Goal: Task Accomplishment & Management: Manage account settings

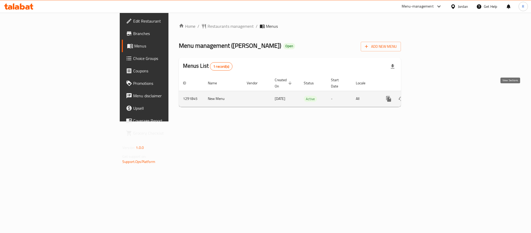
click at [429, 96] on icon "enhanced table" at bounding box center [426, 99] width 6 height 6
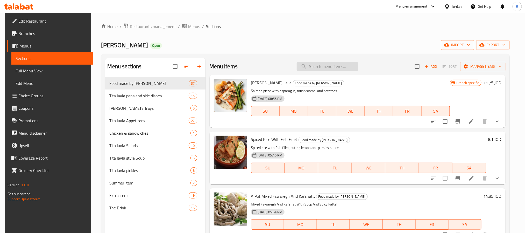
click at [310, 65] on input "search" at bounding box center [327, 66] width 61 height 9
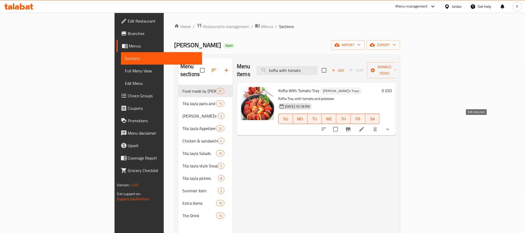
type input "kofta with tomato"
click at [364, 127] on icon at bounding box center [362, 129] width 5 height 5
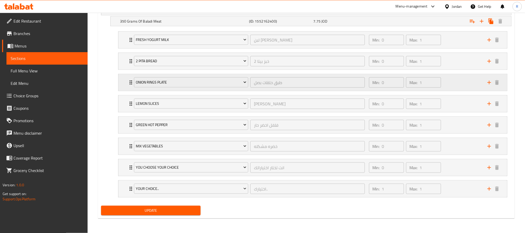
scroll to position [311, 0]
click at [457, 187] on div "Min: 1 ​ Max: 1 ​" at bounding box center [425, 188] width 118 height 17
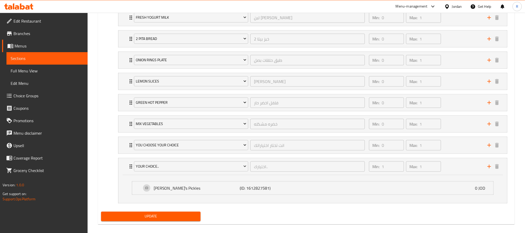
scroll to position [340, 0]
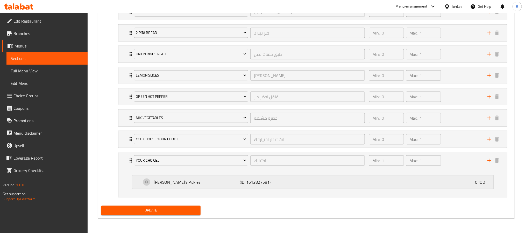
click at [381, 185] on div "[PERSON_NAME]'s Pickles (ID: 1612827581) 0 JOD" at bounding box center [315, 182] width 346 height 13
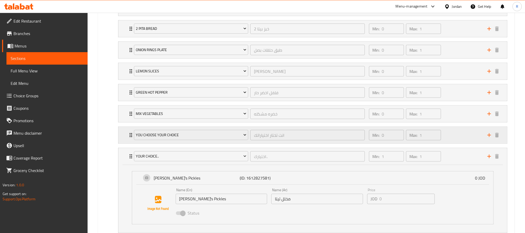
click at [459, 143] on div "Min: 0 ​ Max: 1 ​" at bounding box center [425, 135] width 118 height 17
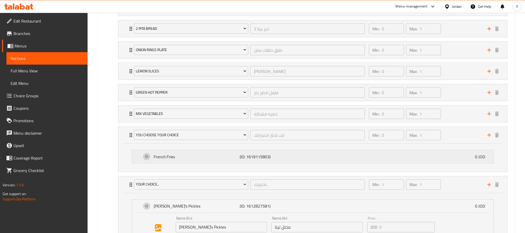
click at [388, 161] on div "French Fries (ID: 1619115803) 0 JOD" at bounding box center [315, 156] width 346 height 13
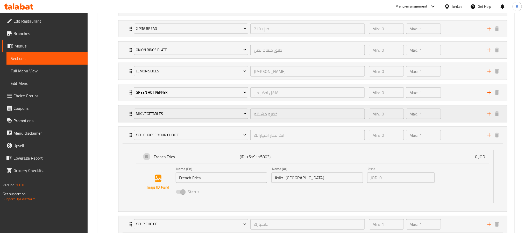
click at [452, 120] on div "Min: 0 ​ Max: 1 ​" at bounding box center [425, 114] width 118 height 17
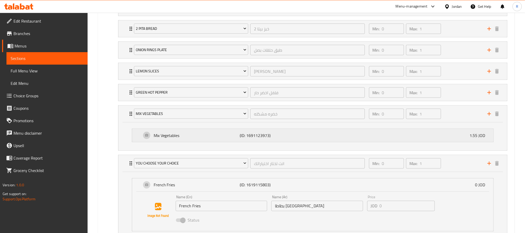
click at [402, 142] on div "Mix Vegetables (ID: 1691123973) 1.55 JOD" at bounding box center [315, 135] width 346 height 13
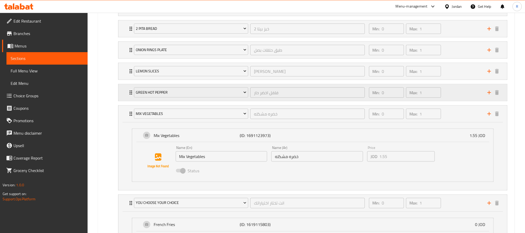
click at [458, 101] on div "Min: 0 ​ Max: 1 ​" at bounding box center [425, 92] width 118 height 17
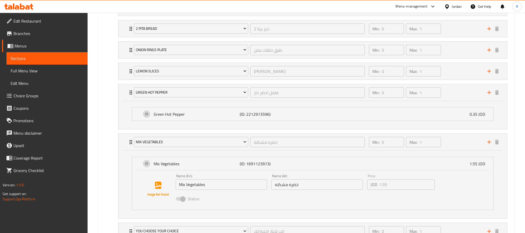
click at [121, 118] on div "Green Hot Pepper (ID: 2212973596) 0.35 JOD Name (En) Green Hot Pepper Name (En)…" at bounding box center [312, 115] width 389 height 28
click at [127, 117] on div "Green Hot Pepper (ID: 2212973596) 0.35 JOD Name (En) Green Hot Pepper Name (En)…" at bounding box center [312, 115] width 389 height 28
click at [164, 111] on div "Green Hot Pepper (ID: 2212973596) 0.35 JOD" at bounding box center [315, 114] width 346 height 13
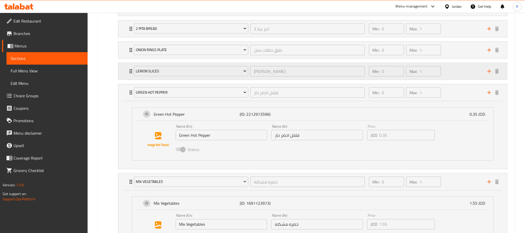
click at [455, 73] on div "Min: 0 ​ Max: 1 ​" at bounding box center [425, 71] width 118 height 17
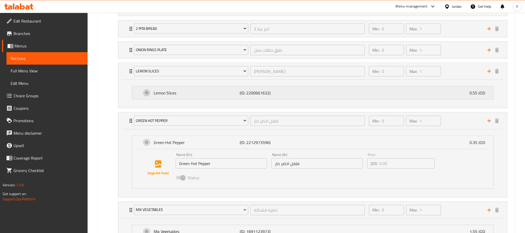
click at [291, 99] on div "Lemon Slices (ID: 2200661632) 0.55 JOD" at bounding box center [315, 92] width 346 height 13
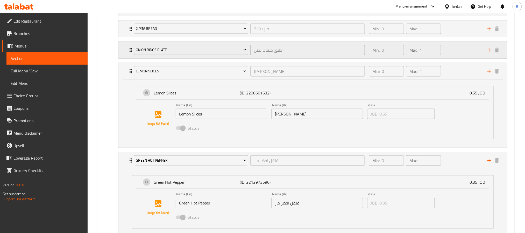
click at [455, 52] on div "Min: 0 ​ Max: 1 ​" at bounding box center [425, 50] width 118 height 17
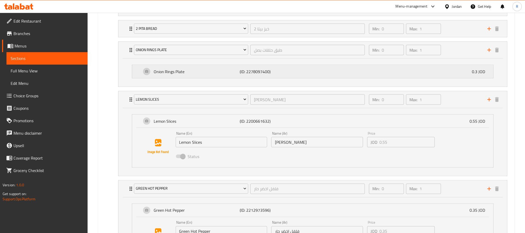
click at [369, 77] on div "Onion Rings Plate (ID: 2278097400) 0.3 JOD" at bounding box center [315, 71] width 346 height 13
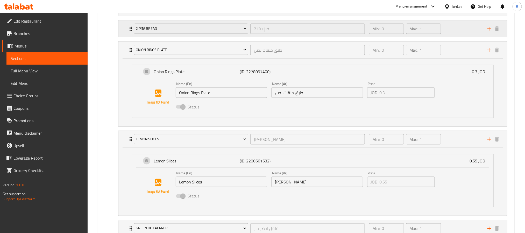
click at [462, 30] on div "Min: 0 ​ Max: 1 ​" at bounding box center [425, 28] width 118 height 17
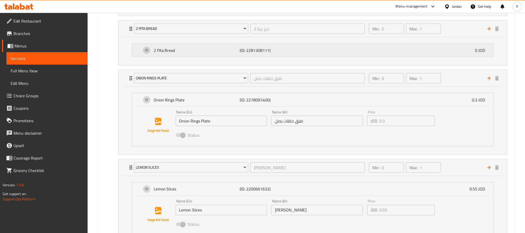
click at [366, 54] on div "2 Pita Bread (ID: 2281308111) 0 JOD" at bounding box center [315, 50] width 346 height 13
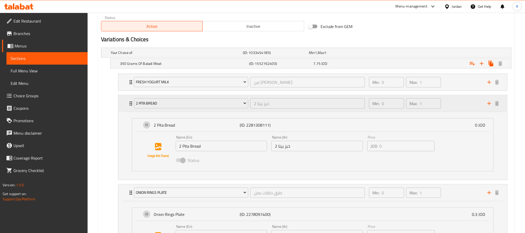
scroll to position [262, 0]
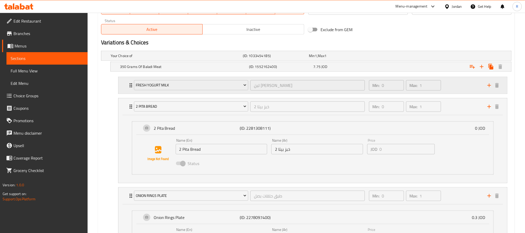
click at [468, 91] on div "Min: 0 ​ Max: 1 ​" at bounding box center [425, 85] width 118 height 17
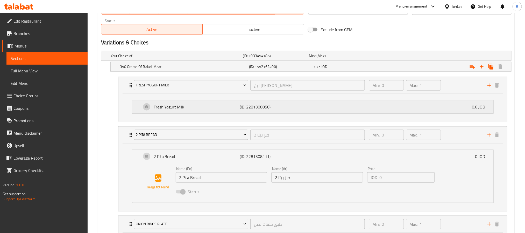
click at [354, 112] on div "Fresh Yogurt Milk (ID: 2281308050) 0.6 JOD" at bounding box center [315, 106] width 346 height 13
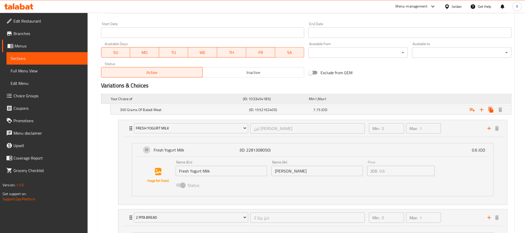
scroll to position [224, 0]
